Goal: Task Accomplishment & Management: Manage account settings

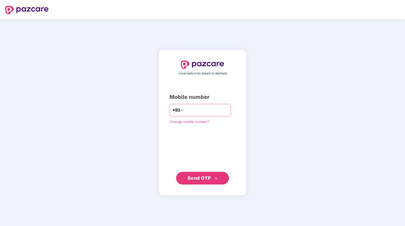
type input "**********"
click at [210, 178] on span "Send OTP" at bounding box center [198, 178] width 23 height 6
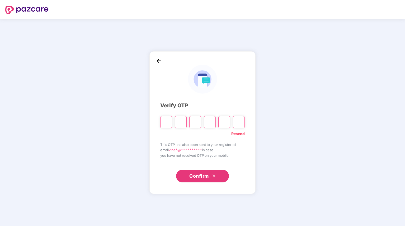
type input "*"
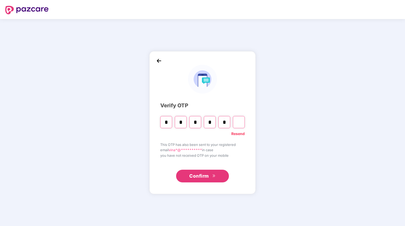
type input "*"
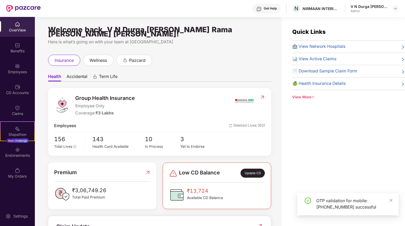
scroll to position [17, 0]
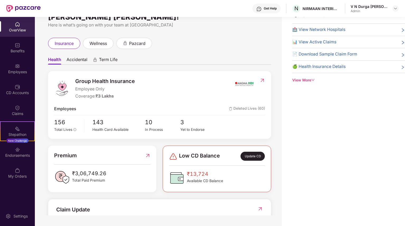
click at [148, 151] on img at bounding box center [148, 155] width 6 height 8
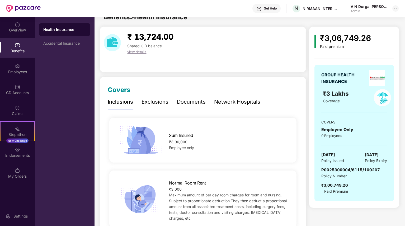
scroll to position [0, 0]
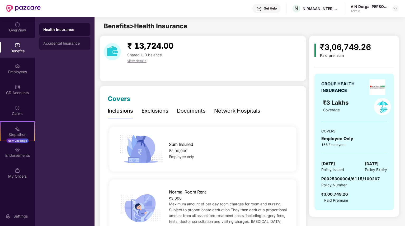
click at [55, 39] on div "Accidental Insurance" at bounding box center [64, 43] width 51 height 13
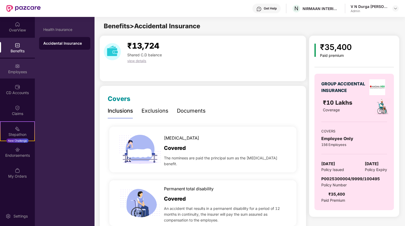
click at [9, 74] on div "Employees" at bounding box center [17, 71] width 35 height 5
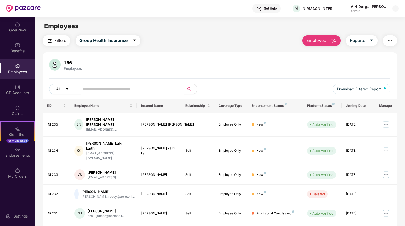
click at [325, 44] on span "Employee" at bounding box center [316, 40] width 20 height 7
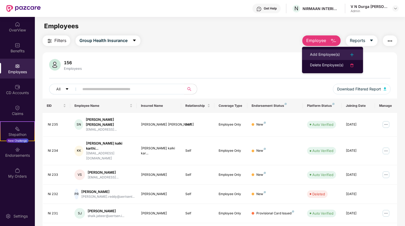
click at [330, 52] on div "Add Employee(s)" at bounding box center [325, 54] width 30 height 6
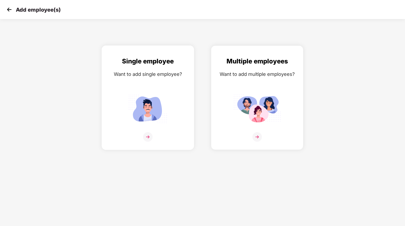
click at [146, 132] on img at bounding box center [147, 136] width 9 height 9
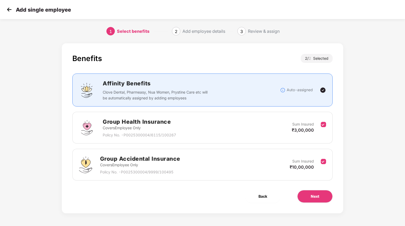
scroll to position [1, 0]
